Goal: Find specific page/section: Find specific page/section

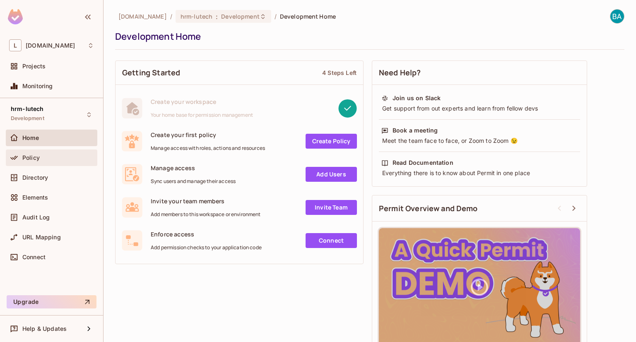
click at [62, 163] on div "Policy" at bounding box center [52, 157] width 92 height 17
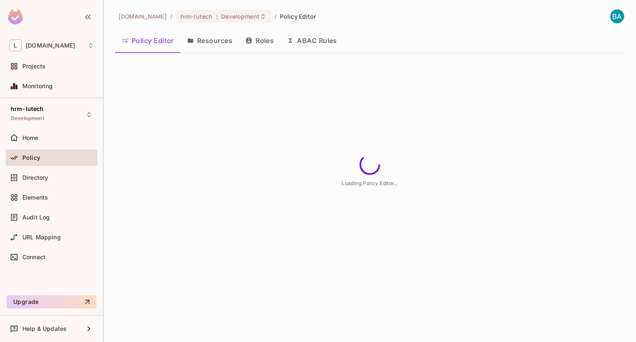
click at [62, 163] on div "Policy" at bounding box center [52, 157] width 92 height 17
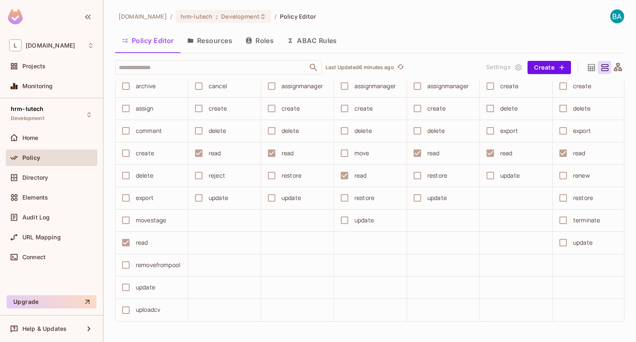
scroll to position [2221, 0]
click at [190, 33] on button "Resources" at bounding box center [210, 40] width 58 height 21
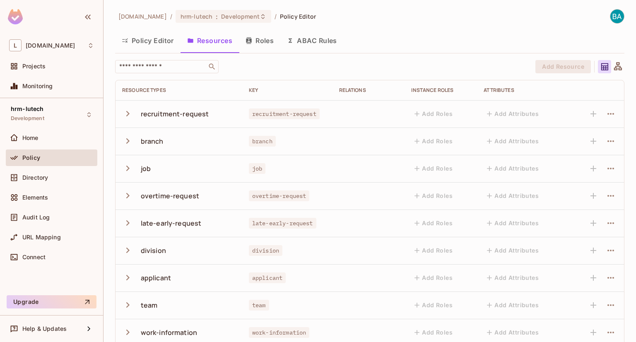
click at [130, 118] on icon "button" at bounding box center [127, 113] width 11 height 11
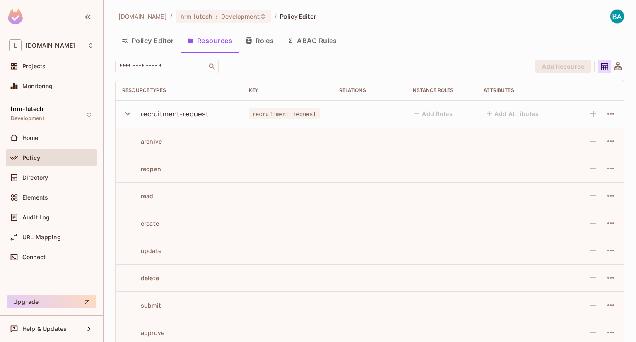
click at [130, 118] on icon "button" at bounding box center [127, 113] width 11 height 11
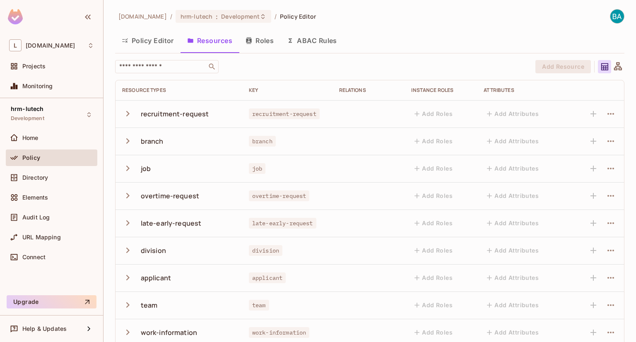
click at [130, 118] on icon "button" at bounding box center [127, 113] width 11 height 11
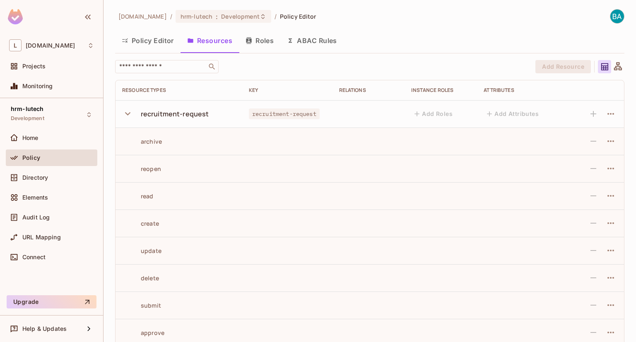
click at [130, 118] on icon "button" at bounding box center [127, 113] width 11 height 11
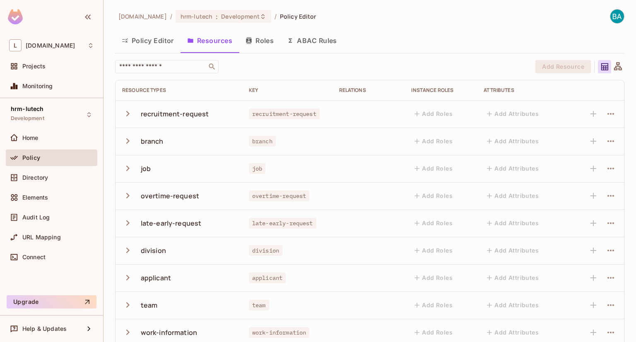
click at [146, 38] on button "Policy Editor" at bounding box center [147, 40] width 65 height 21
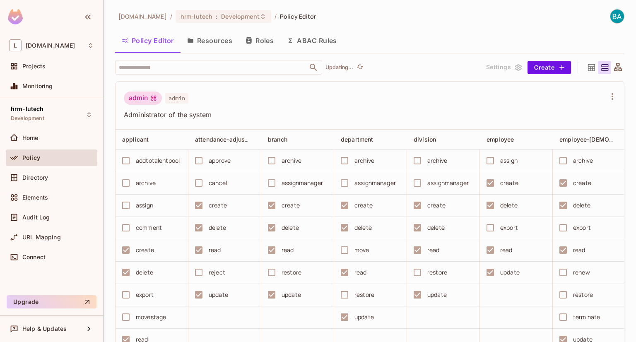
click at [588, 68] on icon at bounding box center [591, 67] width 7 height 7
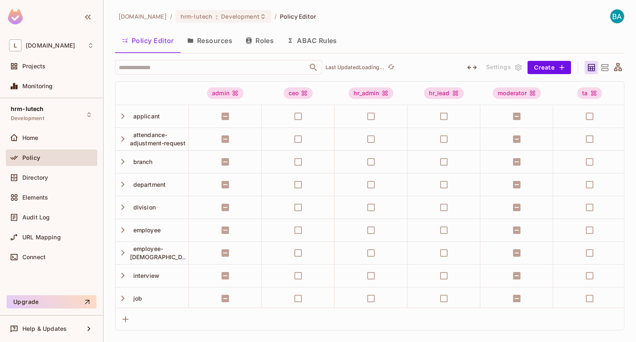
click at [583, 66] on div "Settings Create" at bounding box center [541, 67] width 166 height 13
